Goal: Information Seeking & Learning: Learn about a topic

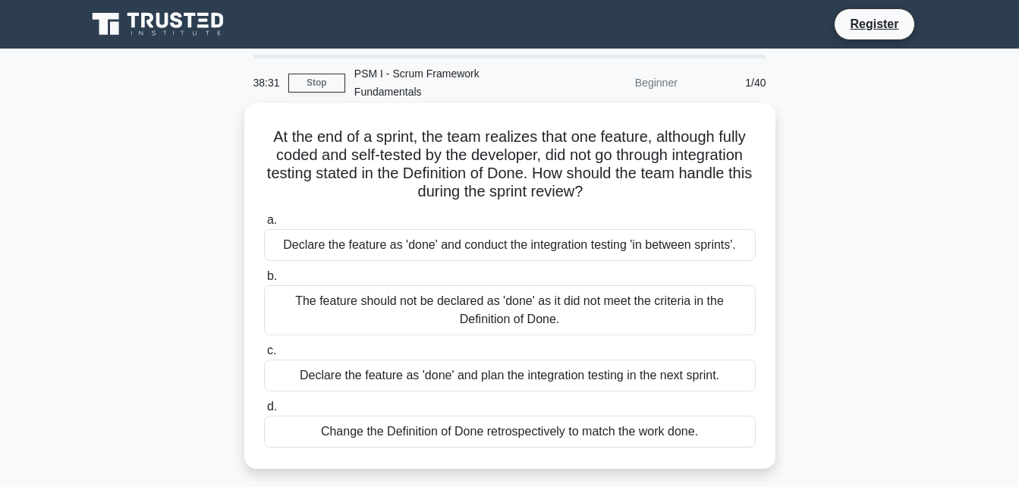
click at [417, 294] on div "The feature should not be declared as 'done' as it did not meet the criteria in…" at bounding box center [510, 310] width 492 height 50
click at [264, 282] on input "b. The feature should not be declared as 'done' as it did not meet the criteria…" at bounding box center [264, 277] width 0 height 10
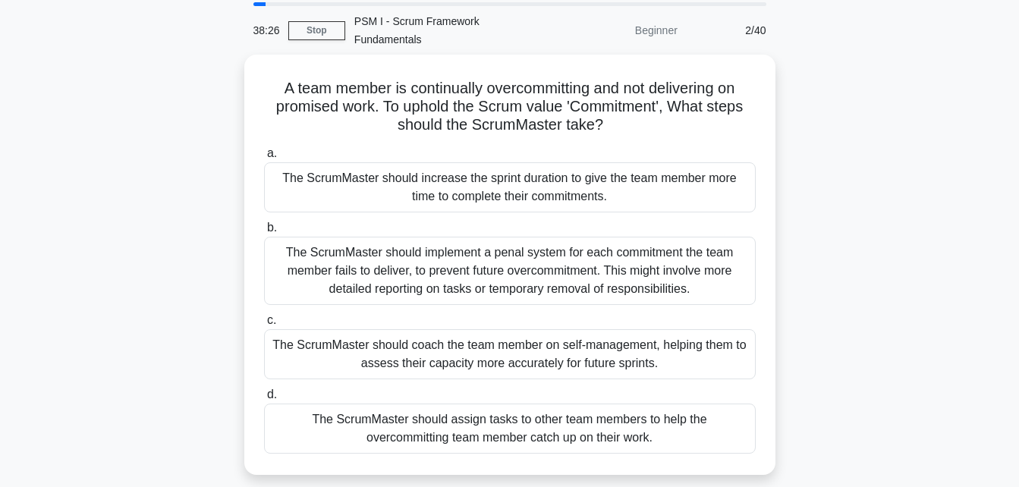
scroll to position [56, 0]
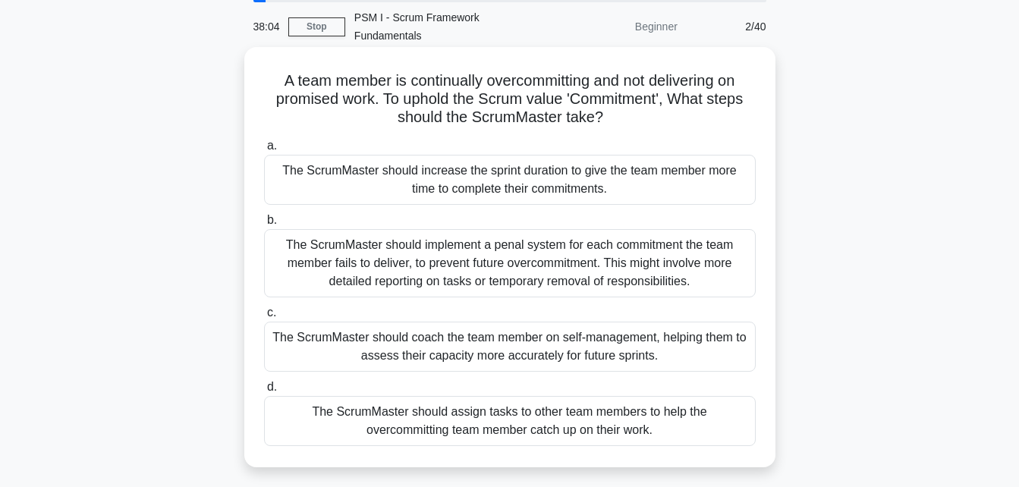
click at [640, 323] on div "The ScrumMaster should coach the team member on self-management, helping them t…" at bounding box center [510, 347] width 492 height 50
click at [264, 318] on input "c. The ScrumMaster should coach the team member on self-management, helping the…" at bounding box center [264, 313] width 0 height 10
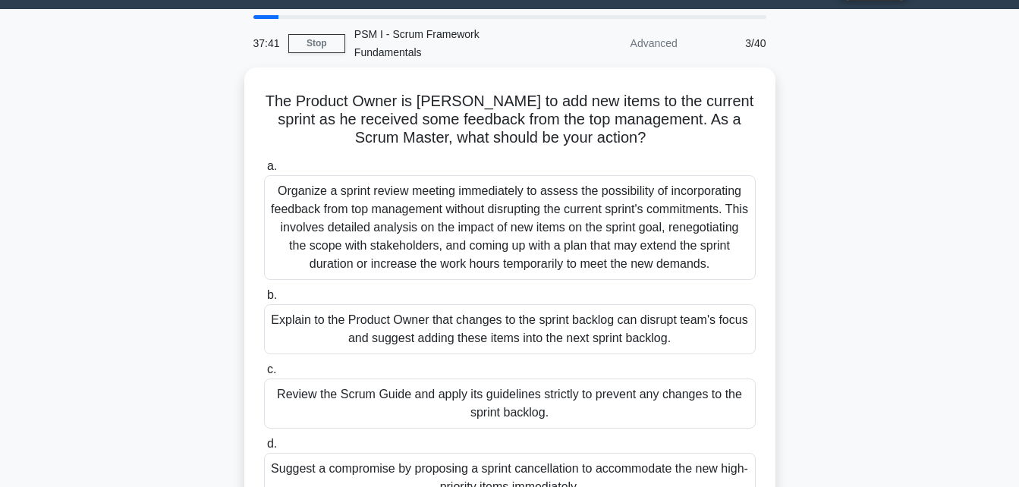
scroll to position [41, 0]
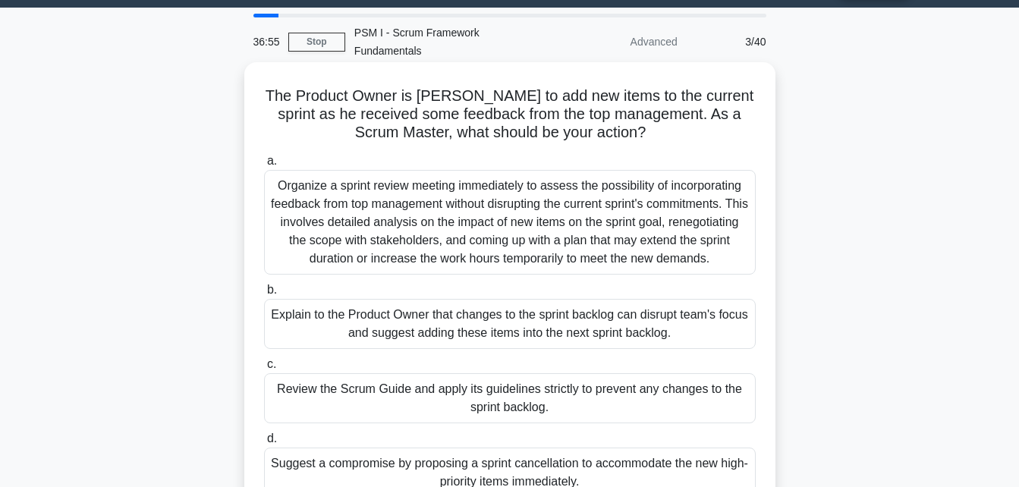
click at [587, 302] on div "Explain to the Product Owner that changes to the sprint backlog can disrupt tea…" at bounding box center [510, 324] width 492 height 50
click at [264, 295] on input "b. Explain to the Product Owner that changes to the sprint backlog can disrupt …" at bounding box center [264, 290] width 0 height 10
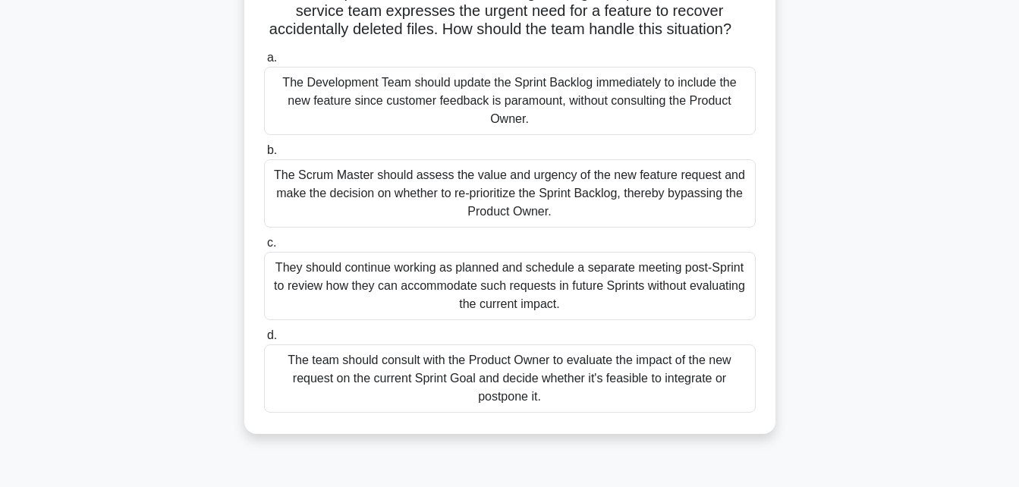
scroll to position [170, 0]
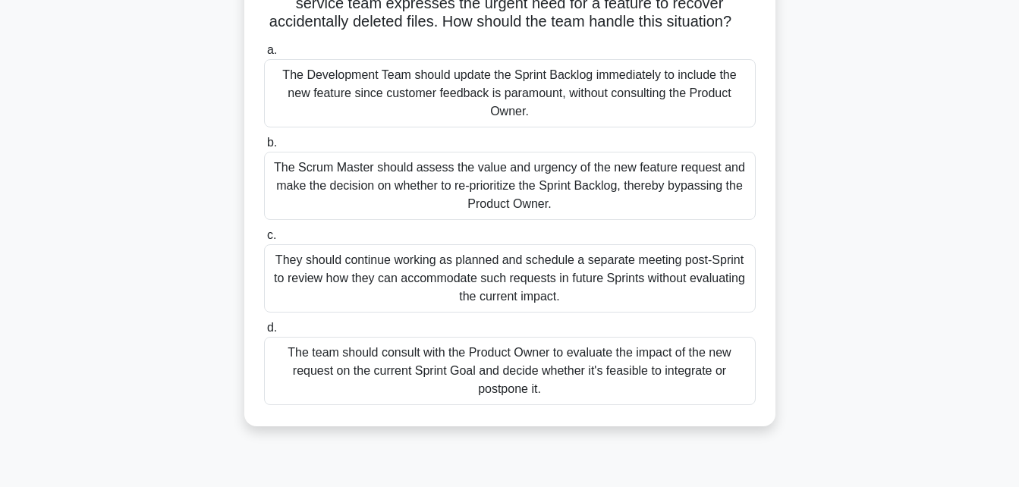
click at [584, 282] on div "They should continue working as planned and schedule a separate meeting post-Sp…" at bounding box center [510, 278] width 492 height 68
click at [264, 241] on input "c. They should continue working as planned and schedule a separate meeting post…" at bounding box center [264, 236] width 0 height 10
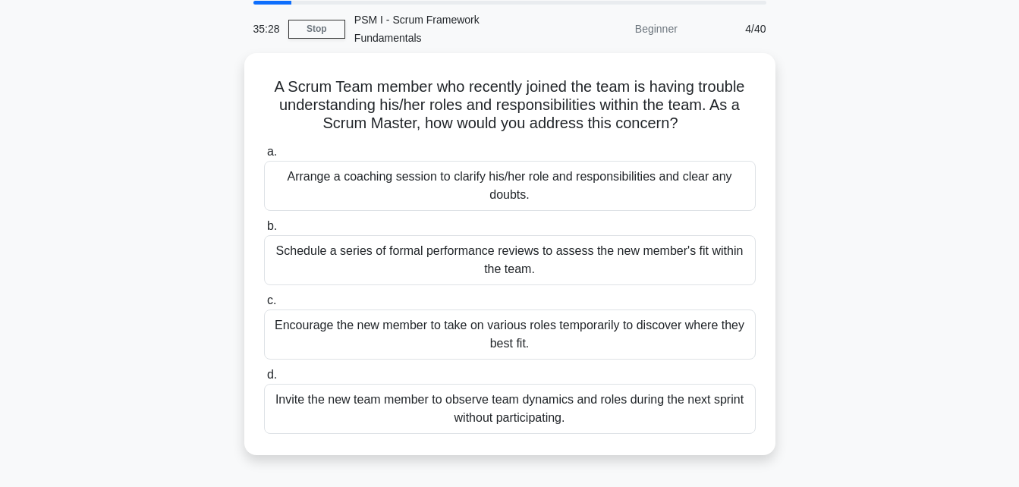
scroll to position [56, 0]
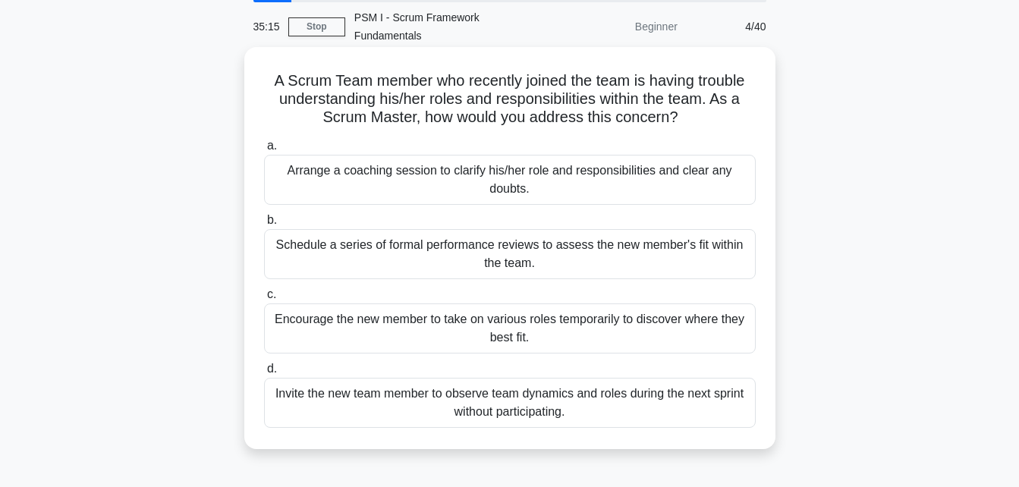
click at [458, 163] on div "Arrange a coaching session to clarify his/her role and responsibilities and cle…" at bounding box center [510, 180] width 492 height 50
click at [264, 151] on input "a. Arrange a coaching session to clarify his/her role and responsibilities and …" at bounding box center [264, 146] width 0 height 10
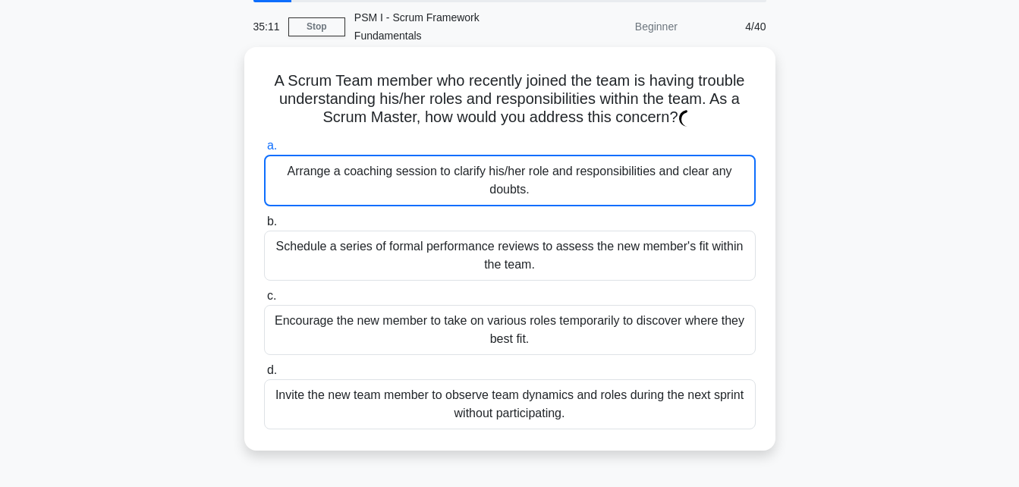
scroll to position [0, 0]
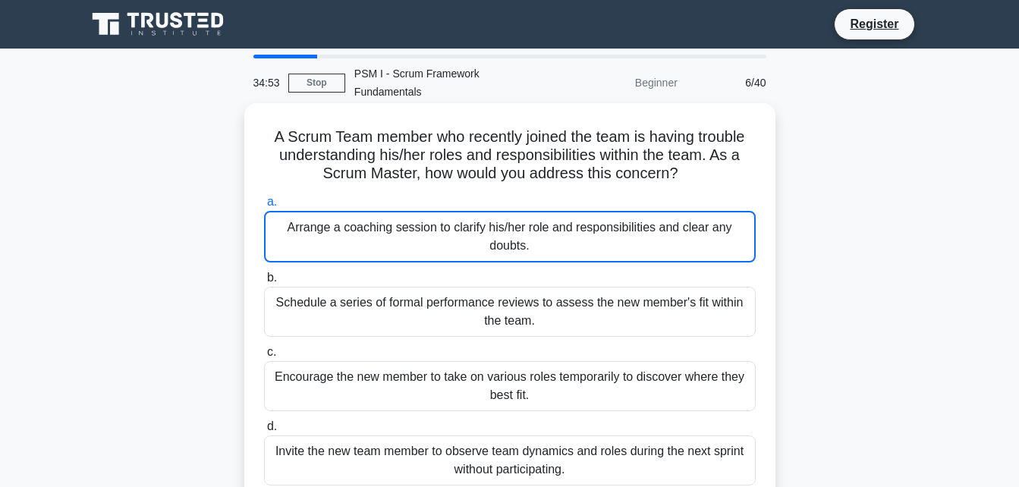
click at [533, 216] on div "Arrange a coaching session to clarify his/her role and responsibilities and cle…" at bounding box center [510, 237] width 492 height 52
click at [264, 207] on input "a. Arrange a coaching session to clarify his/her role and responsibilities and …" at bounding box center [264, 202] width 0 height 10
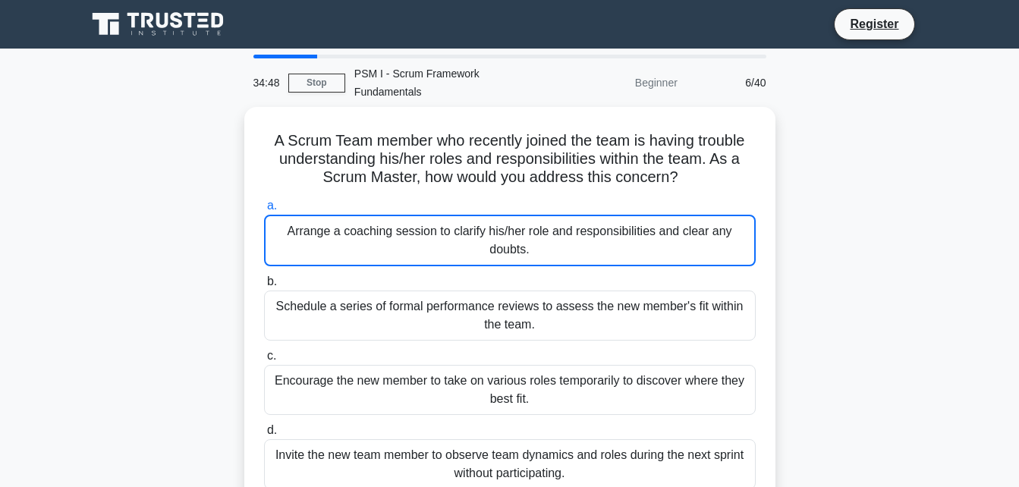
scroll to position [4, 0]
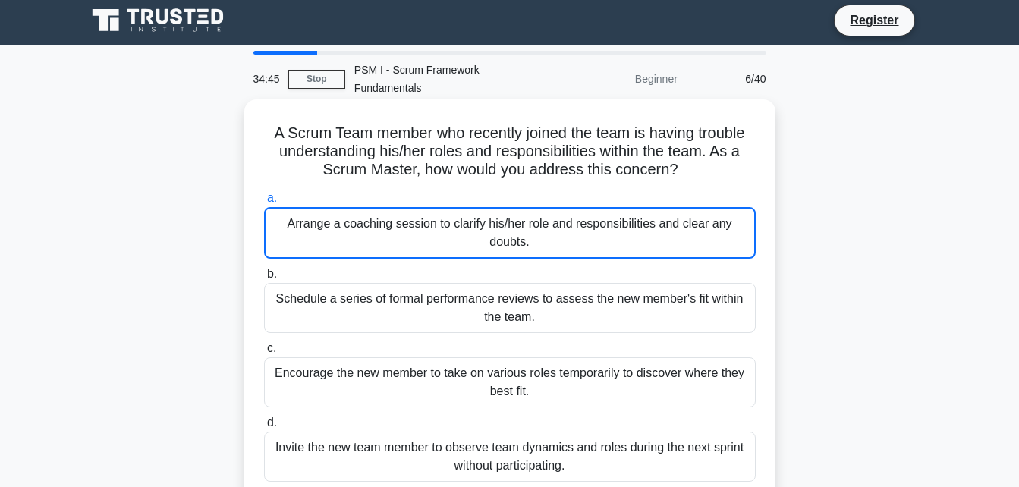
click at [522, 219] on div "Arrange a coaching session to clarify his/her role and responsibilities and cle…" at bounding box center [510, 233] width 492 height 52
click at [264, 203] on input "a. Arrange a coaching session to clarify his/her role and responsibilities and …" at bounding box center [264, 199] width 0 height 10
click at [520, 283] on div "Schedule a series of formal performance reviews to assess the new member's fit …" at bounding box center [510, 308] width 492 height 50
click at [264, 279] on input "b. Schedule a series of formal performance reviews to assess the new member's f…" at bounding box center [264, 274] width 0 height 10
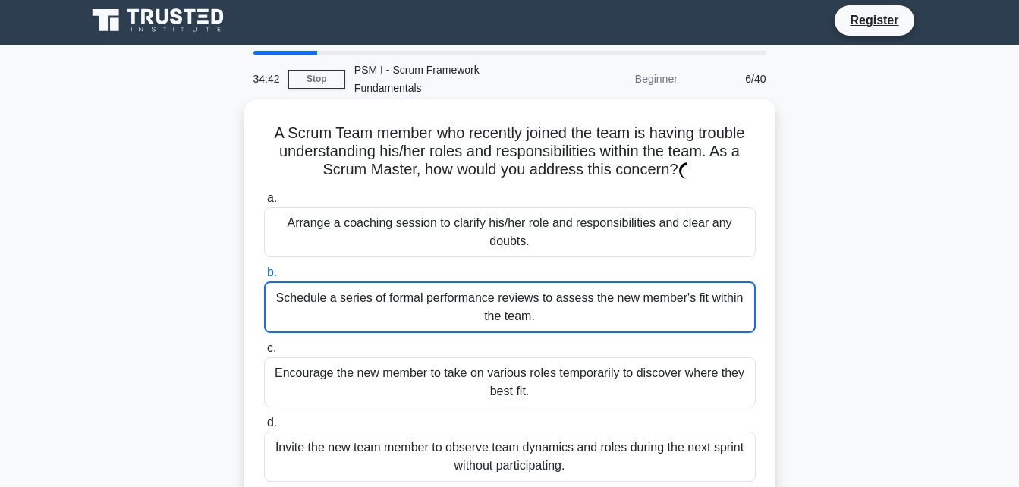
click at [527, 209] on div "Arrange a coaching session to clarify his/her role and responsibilities and cle…" at bounding box center [510, 232] width 492 height 50
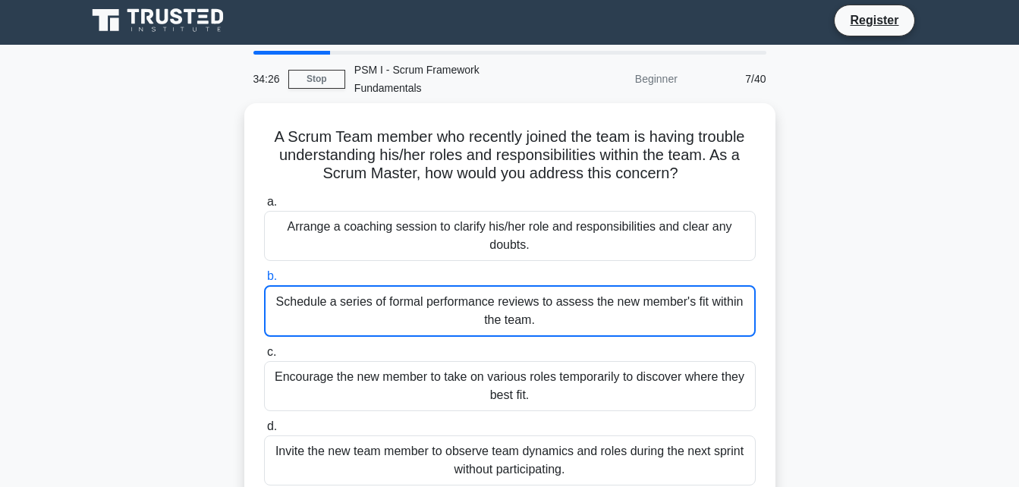
scroll to position [0, 0]
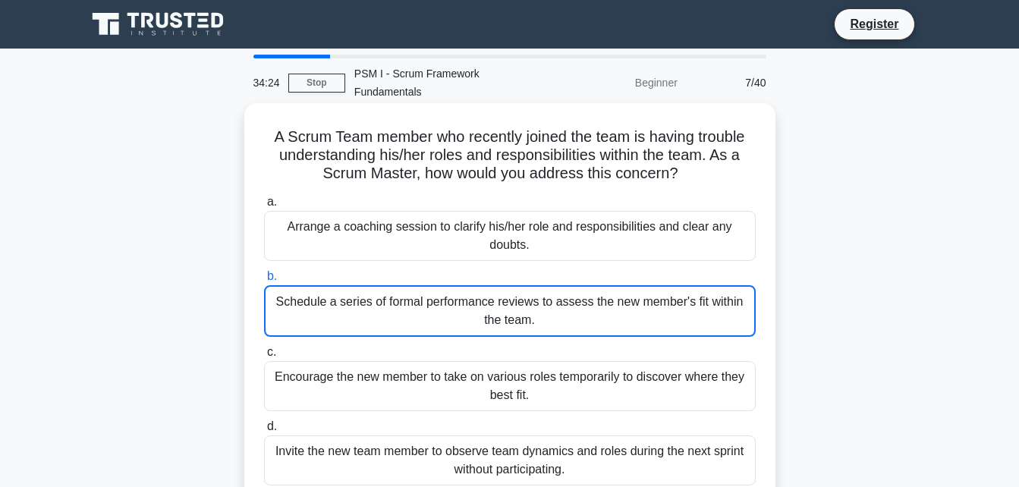
click at [575, 222] on div "Arrange a coaching session to clarify his/her role and responsibilities and cle…" at bounding box center [510, 236] width 492 height 50
click at [264, 207] on input "a. Arrange a coaching session to clarify his/her role and responsibilities and …" at bounding box center [264, 202] width 0 height 10
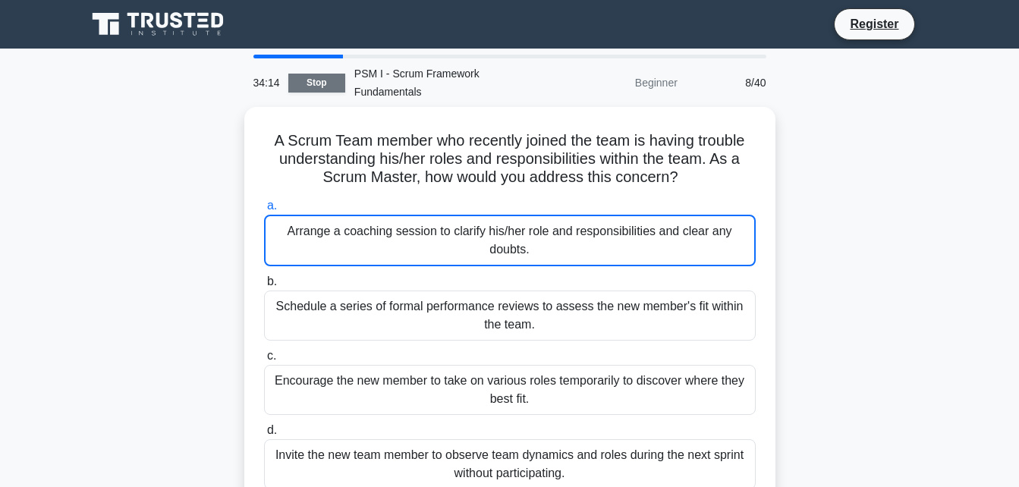
click at [313, 74] on link "Stop" at bounding box center [316, 83] width 57 height 19
